Goal: Task Accomplishment & Management: Use online tool/utility

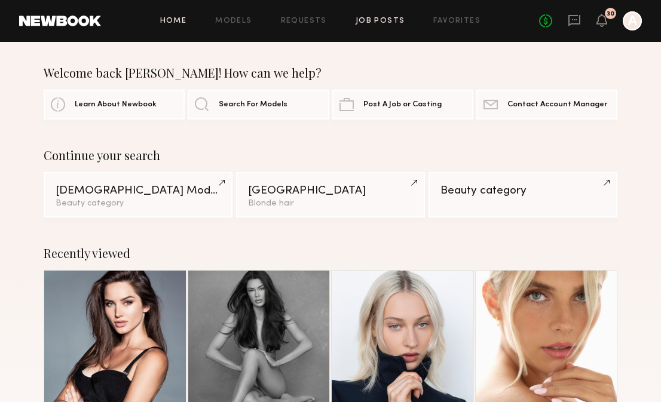
click at [382, 20] on link "Job Posts" at bounding box center [381, 21] width 50 height 8
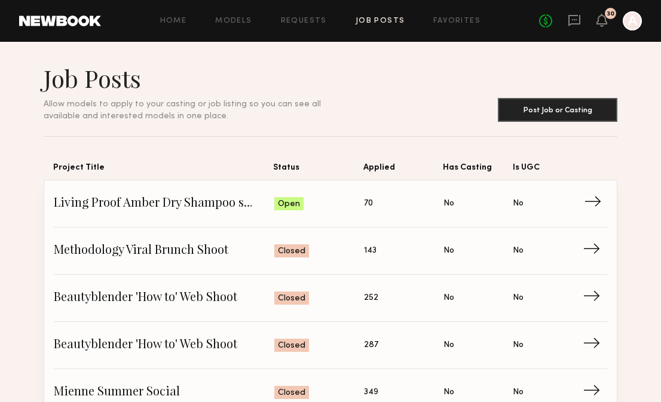
click at [215, 208] on span "Living Proof Amber Dry Shampoo social" at bounding box center [164, 204] width 220 height 18
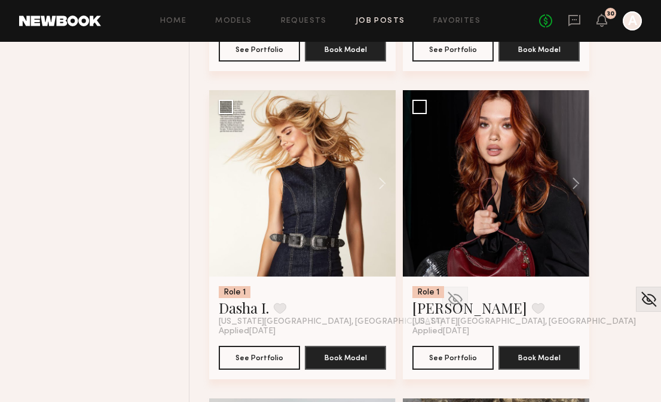
scroll to position [1053, 0]
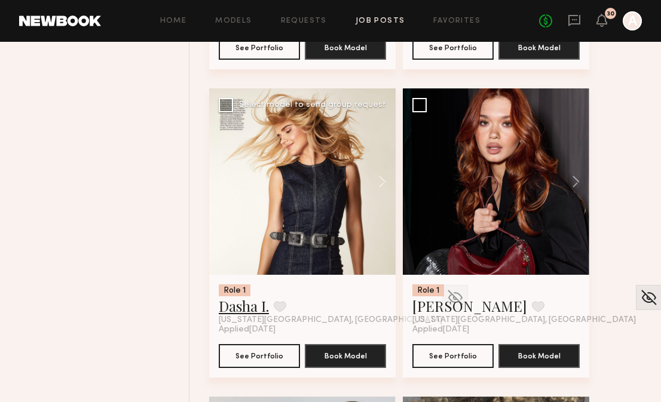
click at [262, 299] on link "Dasha I." at bounding box center [244, 305] width 50 height 19
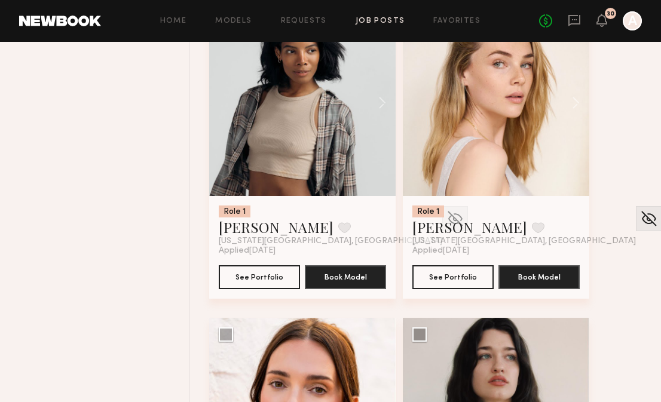
scroll to position [2061, 0]
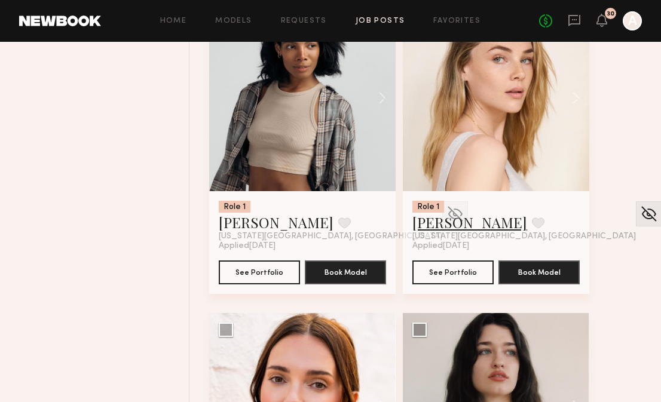
click at [442, 226] on link "[PERSON_NAME]" at bounding box center [469, 222] width 115 height 19
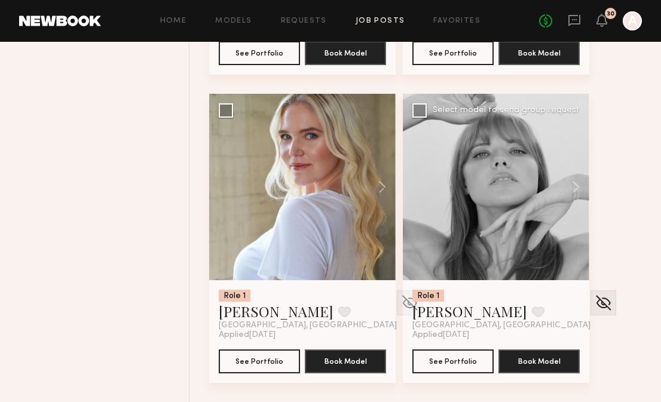
scroll to position [5364, 0]
